Goal: Information Seeking & Learning: Learn about a topic

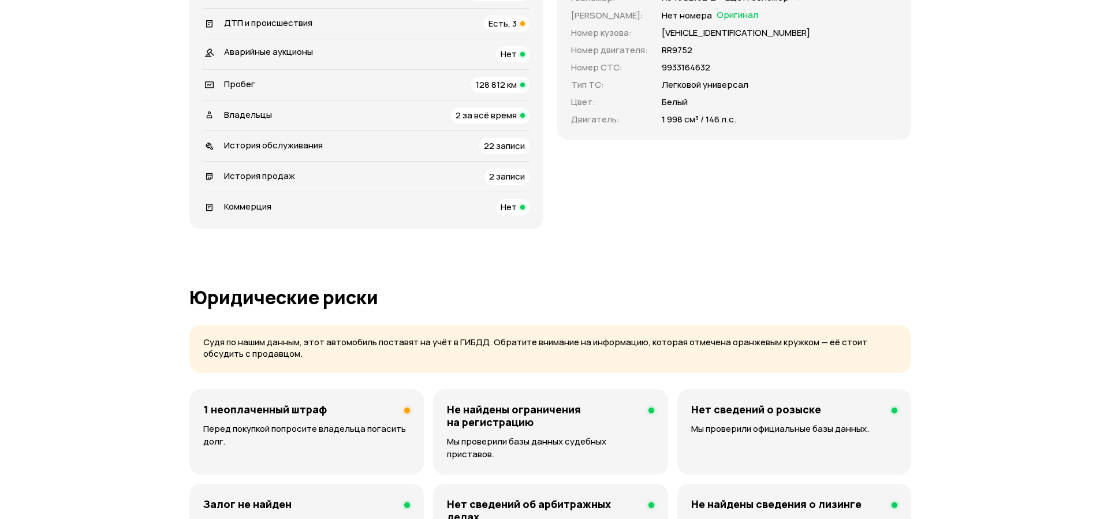
scroll to position [485, 0]
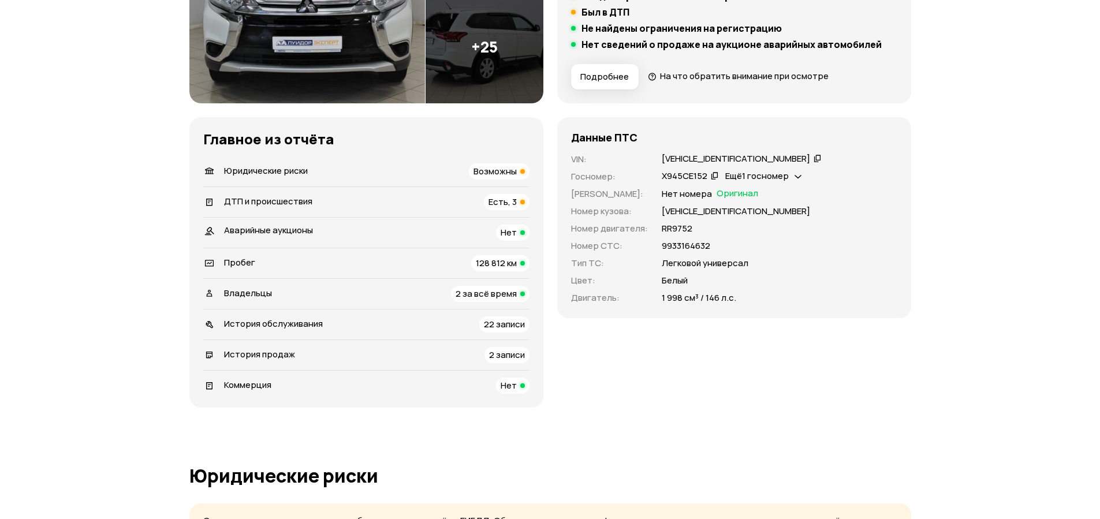
click at [497, 163] on div "Возможны" at bounding box center [499, 171] width 61 height 16
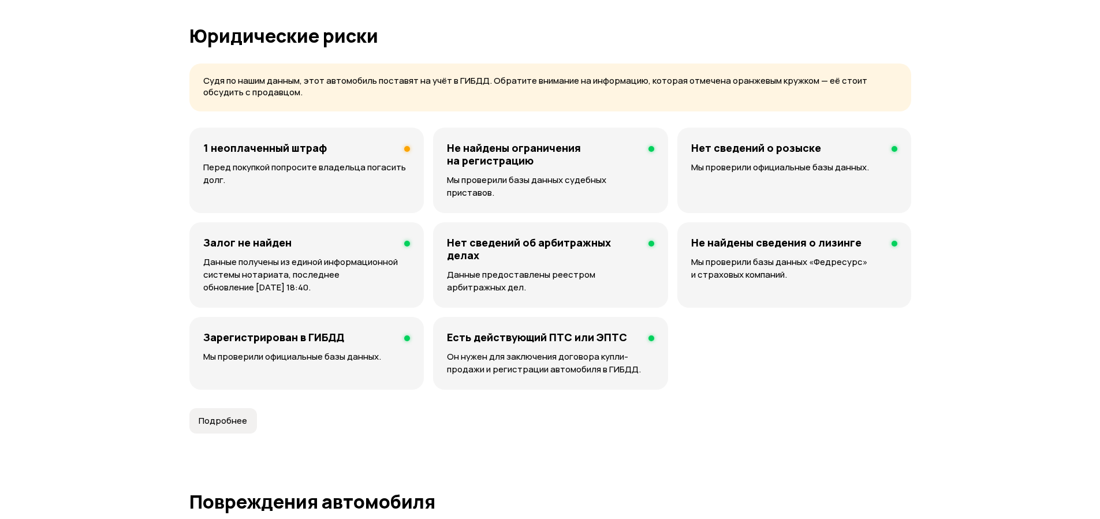
scroll to position [743, 0]
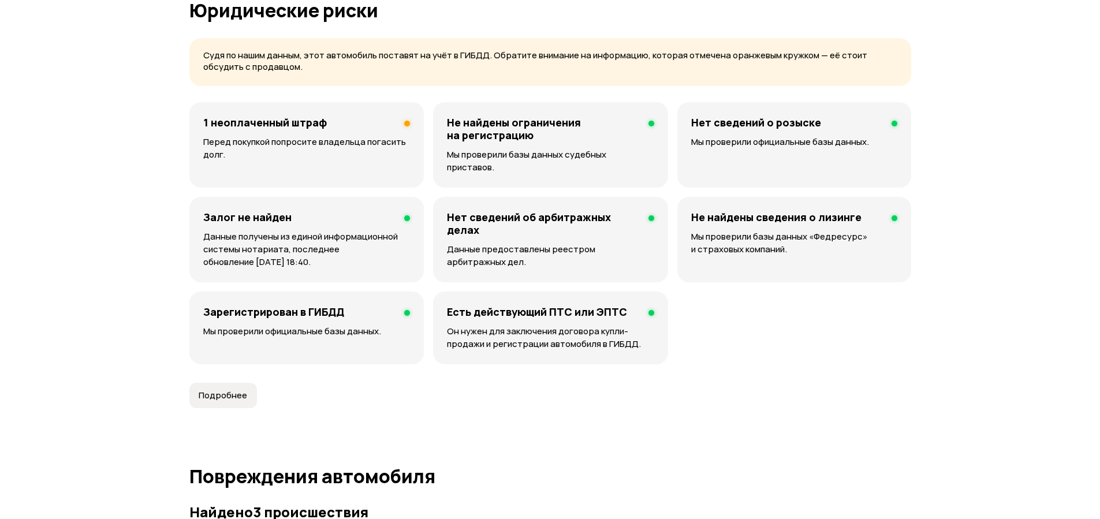
click at [381, 131] on div "1 неоплаченный штраф Перед покупкой попросите владельца погасить долг." at bounding box center [306, 144] width 234 height 85
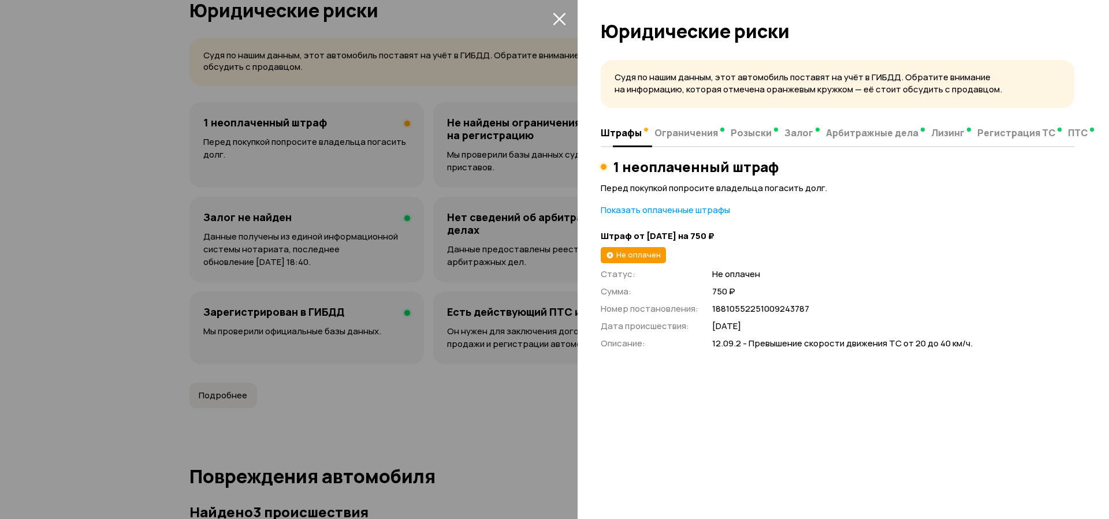
click at [677, 132] on span "Ограничения" at bounding box center [686, 133] width 64 height 12
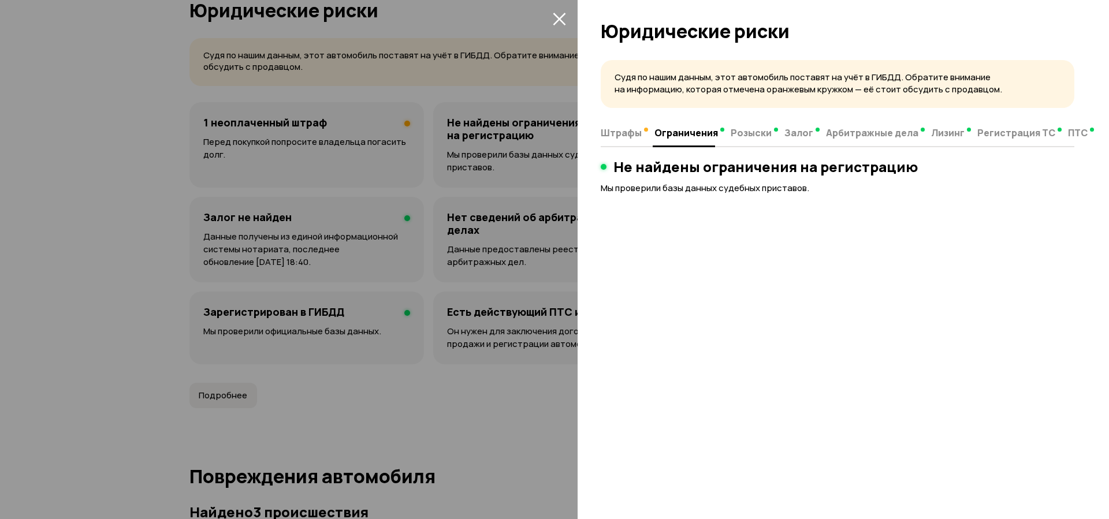
click at [618, 128] on span "Штрафы" at bounding box center [621, 133] width 41 height 12
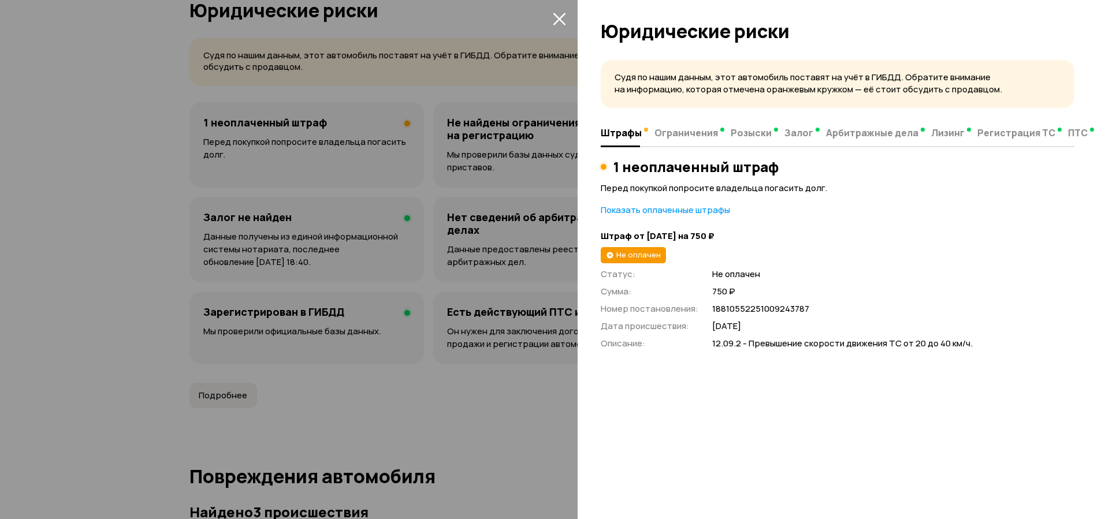
click at [564, 19] on icon "закрыть" at bounding box center [559, 18] width 13 height 13
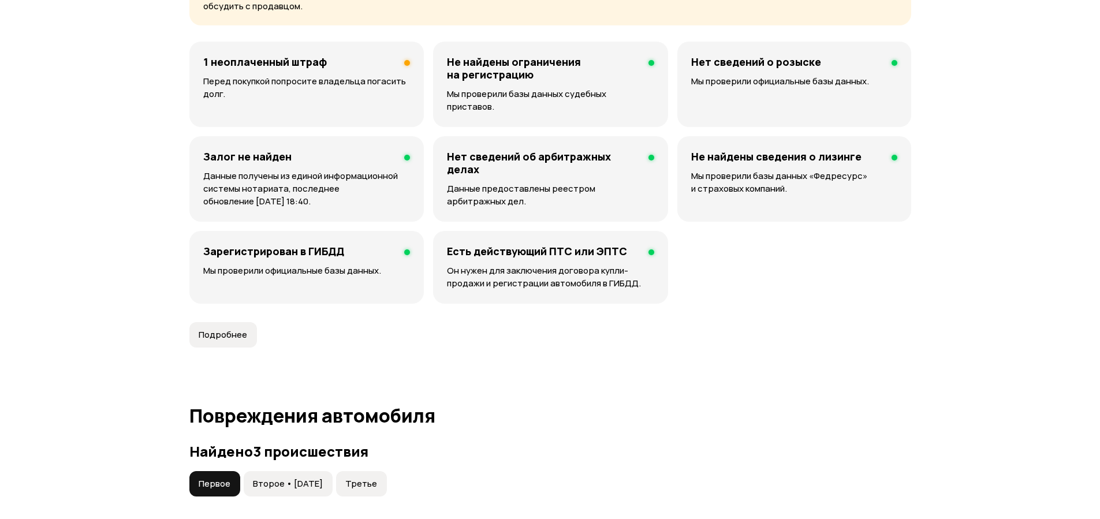
scroll to position [1089, 0]
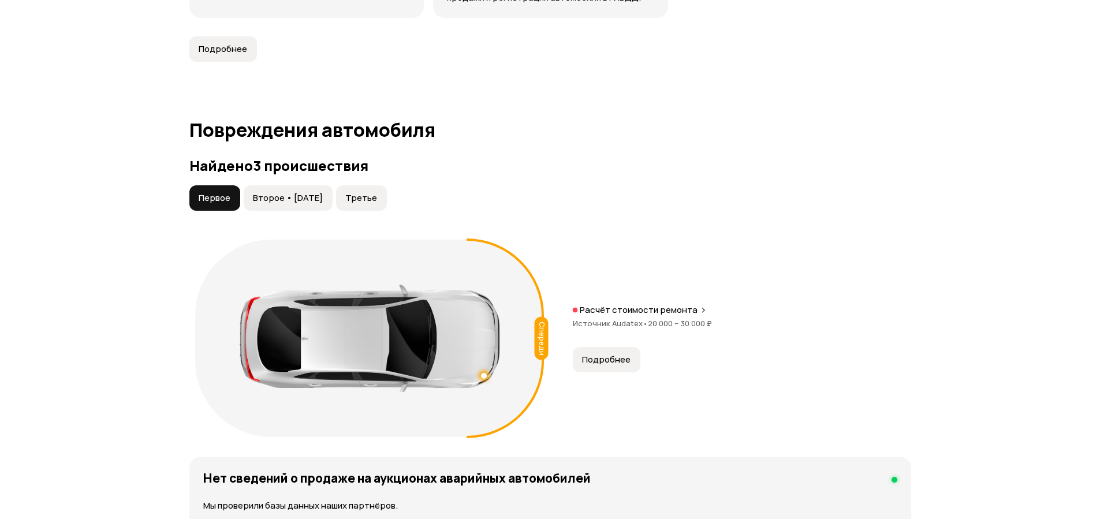
click at [318, 192] on span "Второе • [DATE]" at bounding box center [288, 198] width 70 height 12
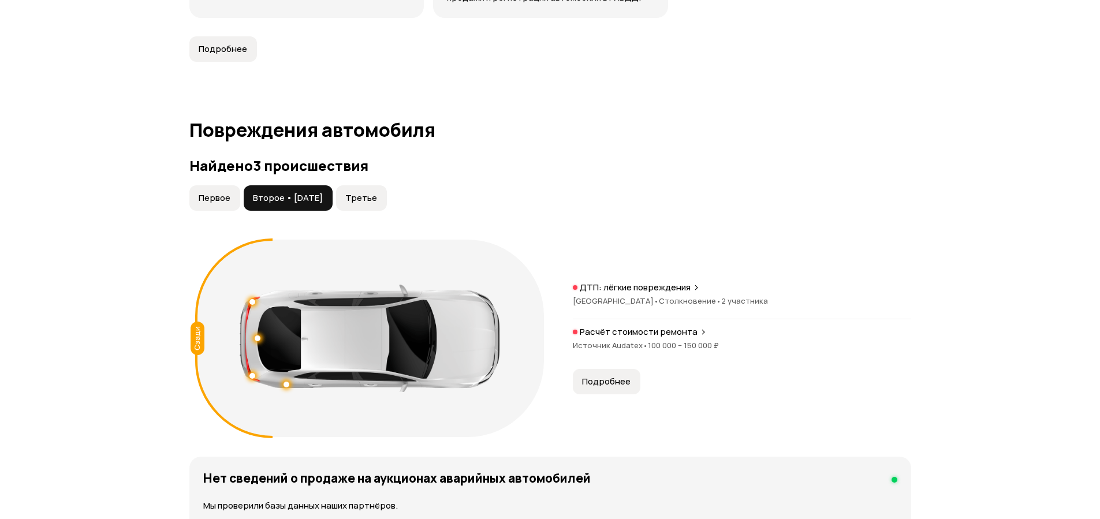
click at [377, 192] on span "Третье" at bounding box center [361, 198] width 32 height 12
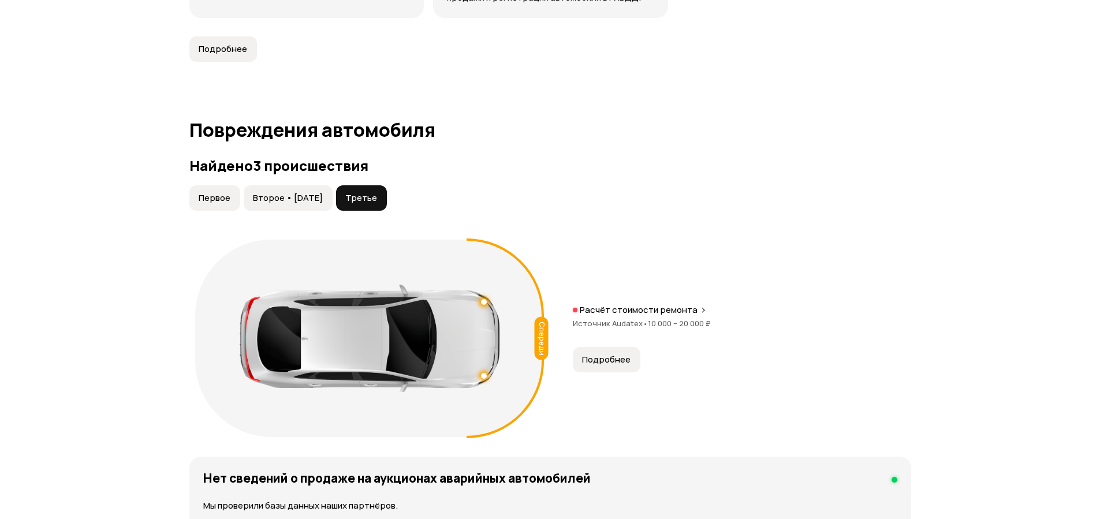
click at [229, 192] on button "Первое" at bounding box center [214, 197] width 51 height 25
click at [667, 139] on article "Повреждения автомобиля Найдено 3 происшествия Первое Второе • [DATE] Третье Спе…" at bounding box center [550, 390] width 722 height 541
